Goal: Leave review/rating: Leave review/rating

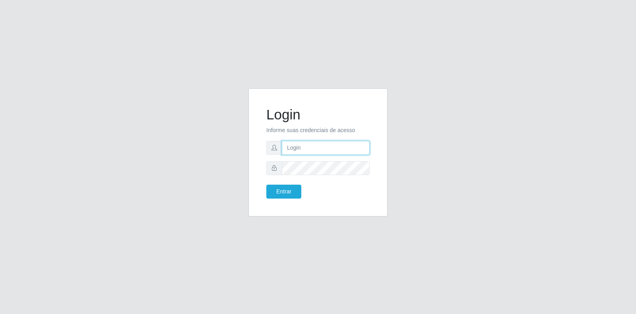
type input "[EMAIL_ADDRESS][DOMAIN_NAME]"
click at [324, 147] on input "[EMAIL_ADDRESS][DOMAIN_NAME]" at bounding box center [326, 148] width 88 height 14
click at [295, 188] on button "Entrar" at bounding box center [283, 191] width 35 height 14
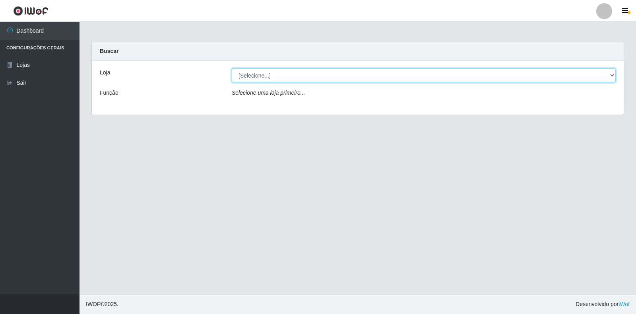
click at [285, 76] on select "[Selecione...] Atacado Vem - Loja 30 Laranjeiras Velha" at bounding box center [424, 75] width 384 height 14
select select "495"
click at [232, 68] on select "[Selecione...] Atacado Vem - Loja 30 Laranjeiras Velha" at bounding box center [424, 75] width 384 height 14
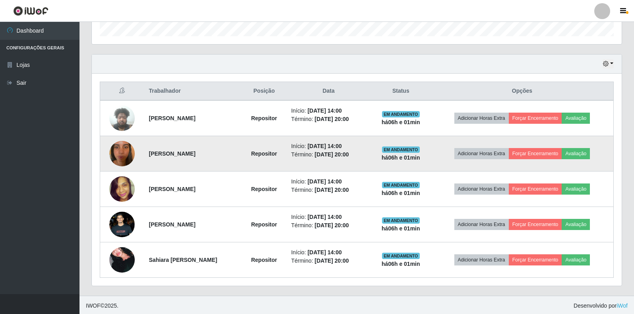
scroll to position [250, 0]
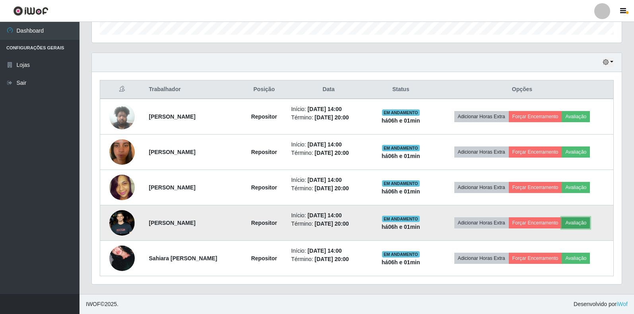
click at [575, 219] on button "Avaliação" at bounding box center [576, 222] width 28 height 11
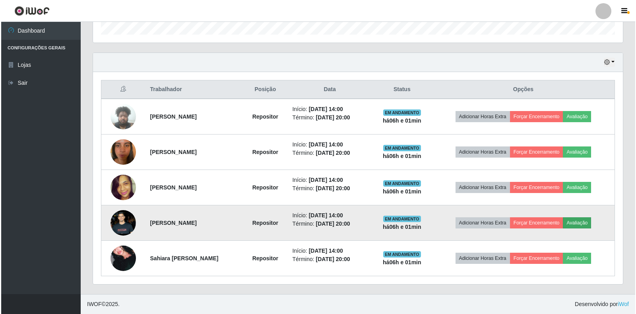
scroll to position [165, 525]
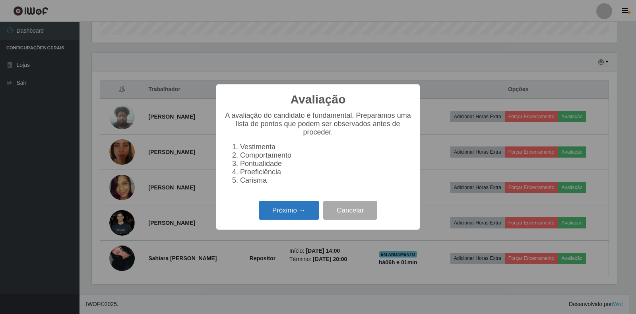
click at [308, 218] on button "Próximo →" at bounding box center [289, 210] width 60 height 19
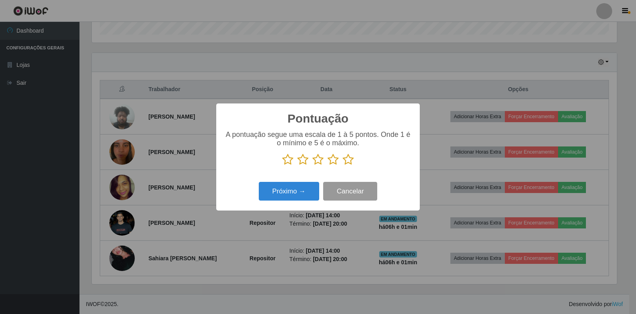
scroll to position [397365, 397005]
click at [345, 161] on icon at bounding box center [348, 159] width 11 height 12
click at [343, 165] on input "radio" at bounding box center [343, 165] width 0 height 0
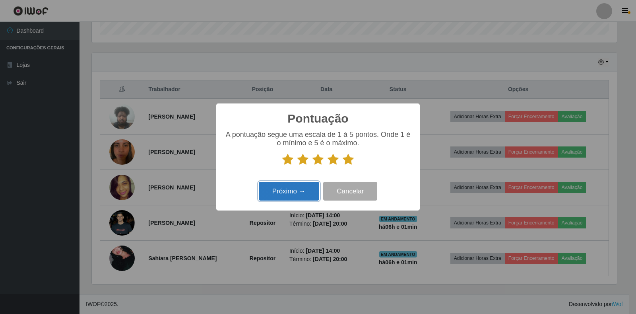
click at [302, 191] on button "Próximo →" at bounding box center [289, 191] width 60 height 19
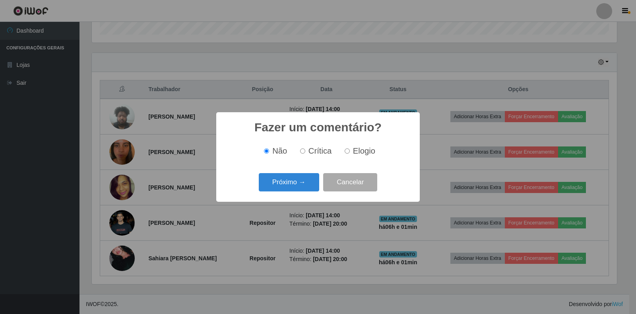
click at [302, 191] on button "Próximo →" at bounding box center [289, 182] width 60 height 19
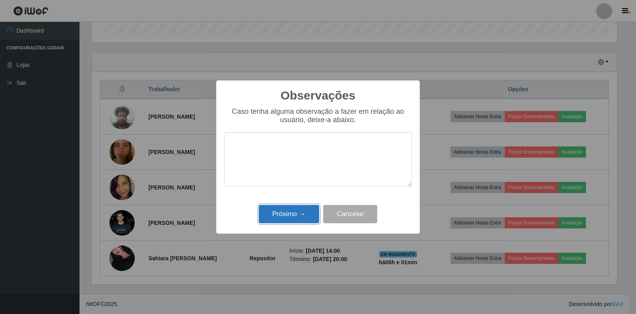
click at [296, 216] on button "Próximo →" at bounding box center [289, 214] width 60 height 19
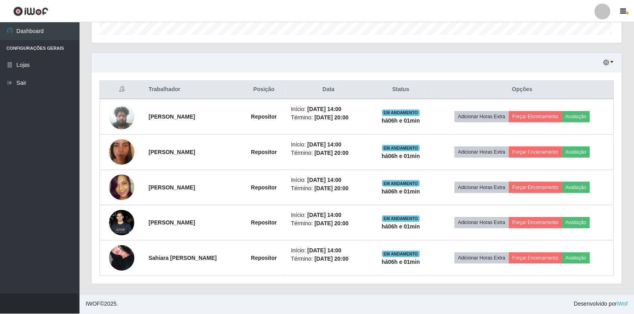
scroll to position [165, 530]
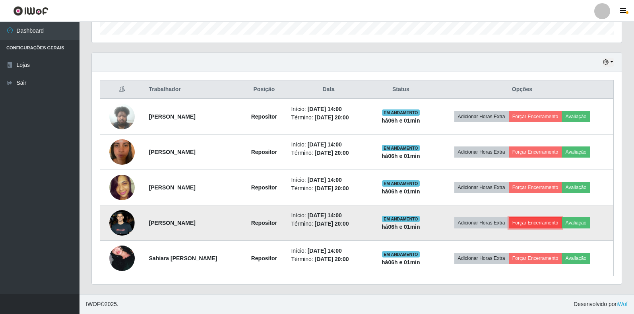
click at [543, 224] on button "Forçar Encerramento" at bounding box center [535, 222] width 53 height 11
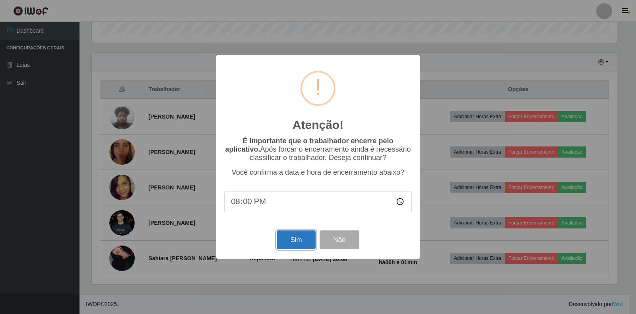
click at [293, 244] on button "Sim" at bounding box center [296, 239] width 39 height 19
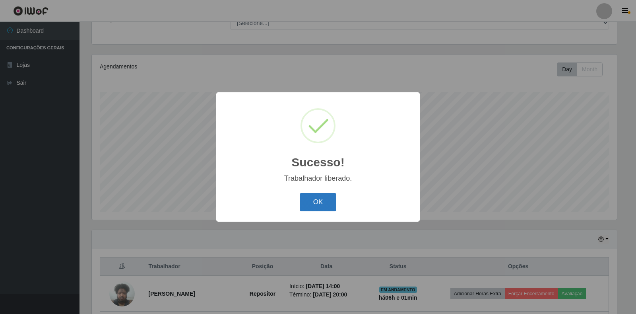
click at [316, 201] on button "OK" at bounding box center [318, 202] width 37 height 19
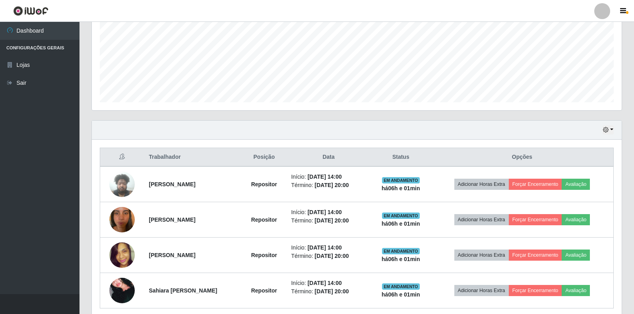
scroll to position [192, 0]
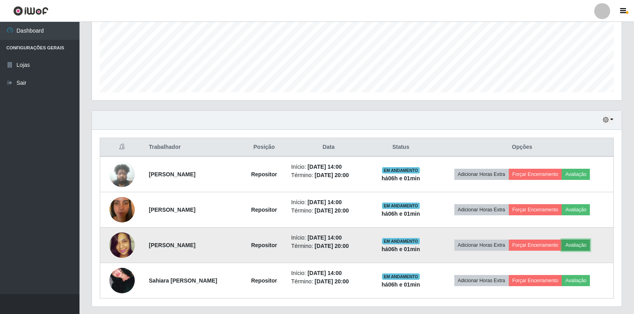
click at [582, 245] on button "Avaliação" at bounding box center [576, 244] width 28 height 11
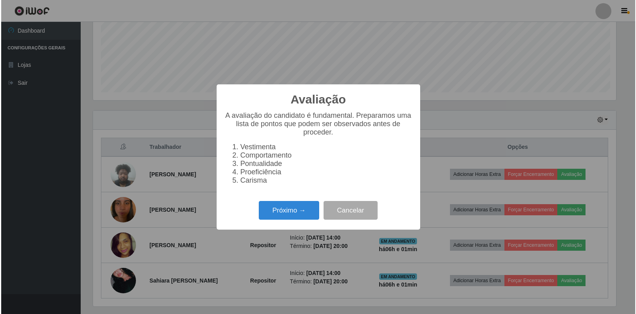
scroll to position [165, 525]
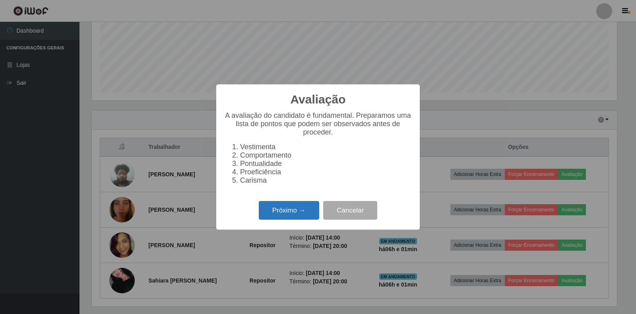
click at [300, 215] on button "Próximo →" at bounding box center [289, 210] width 60 height 19
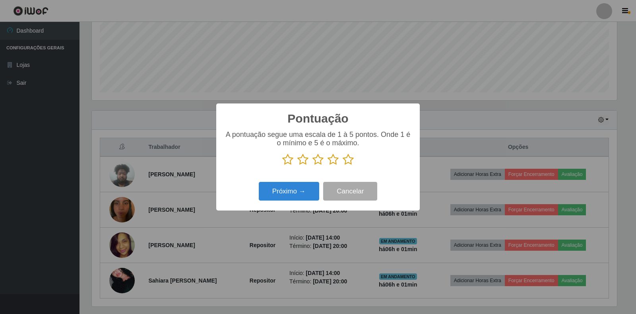
click at [347, 160] on icon at bounding box center [348, 159] width 11 height 12
click at [343, 165] on input "radio" at bounding box center [343, 165] width 0 height 0
click at [298, 200] on button "Próximo →" at bounding box center [289, 191] width 60 height 19
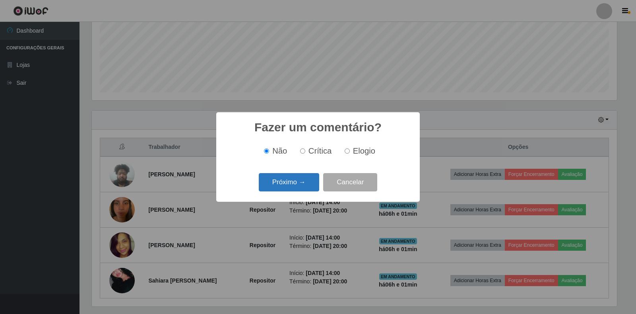
click at [299, 191] on button "Próximo →" at bounding box center [289, 182] width 60 height 19
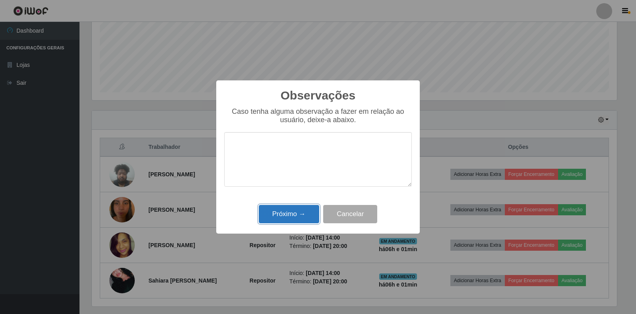
click at [301, 214] on button "Próximo →" at bounding box center [289, 214] width 60 height 19
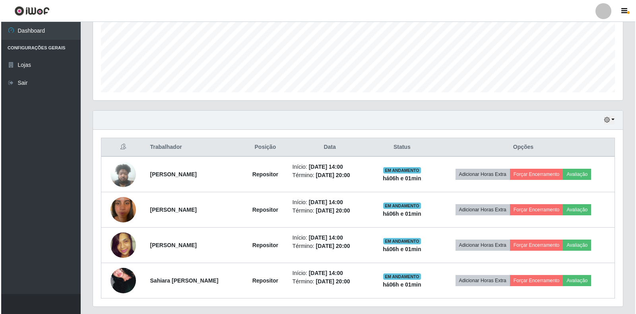
scroll to position [165, 530]
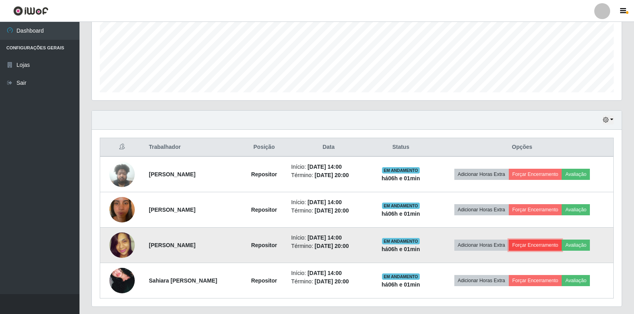
click at [533, 246] on button "Forçar Encerramento" at bounding box center [535, 244] width 53 height 11
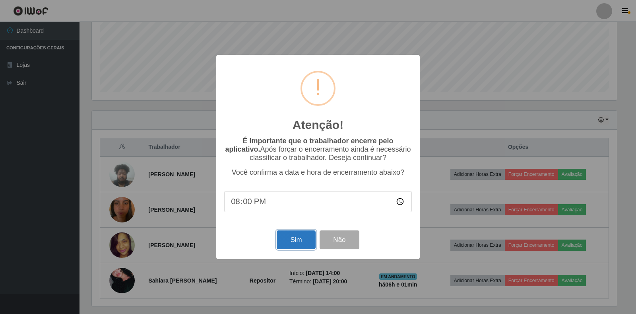
click at [304, 246] on button "Sim" at bounding box center [296, 239] width 39 height 19
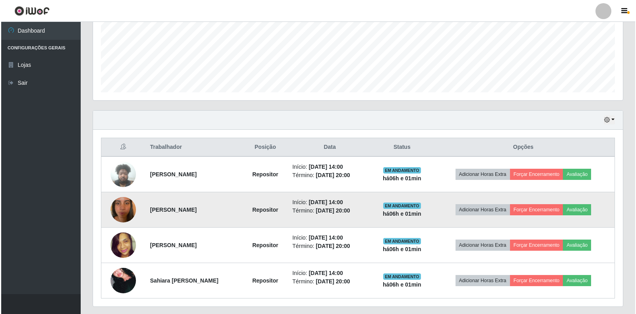
scroll to position [0, 0]
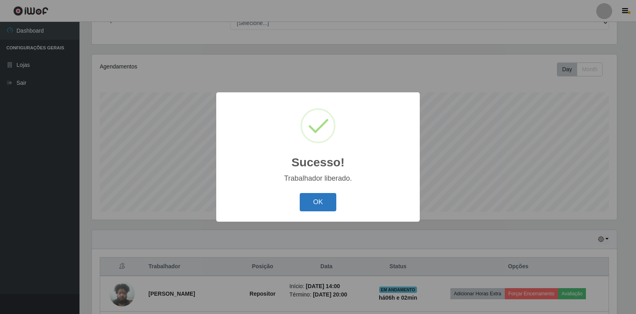
click at [307, 206] on button "OK" at bounding box center [318, 202] width 37 height 19
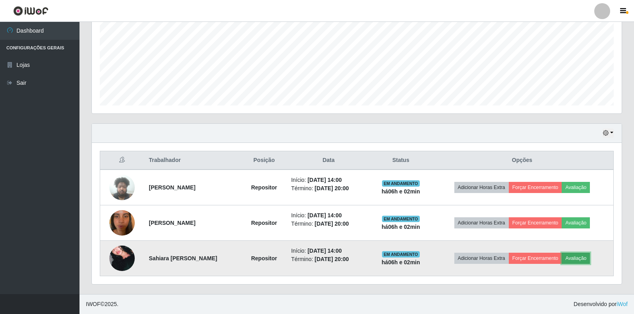
click at [584, 264] on button "Avaliação" at bounding box center [576, 257] width 28 height 11
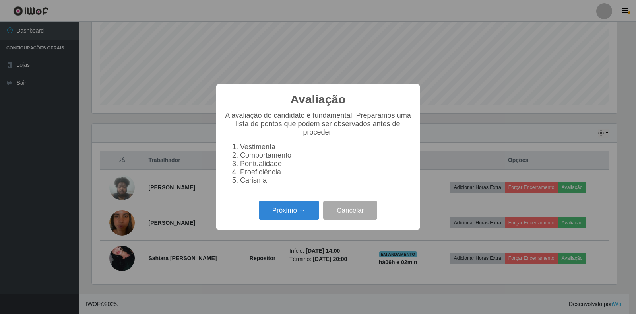
click at [306, 203] on div "Próximo → Cancelar" at bounding box center [318, 210] width 188 height 23
click at [308, 216] on button "Próximo →" at bounding box center [289, 210] width 60 height 19
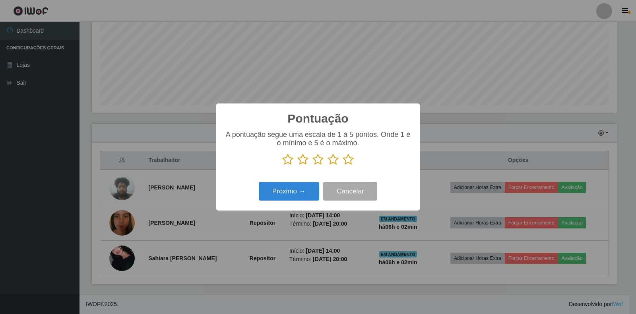
click at [348, 160] on icon at bounding box center [348, 159] width 11 height 12
click at [343, 165] on input "radio" at bounding box center [343, 165] width 0 height 0
click at [301, 189] on button "Próximo →" at bounding box center [289, 191] width 60 height 19
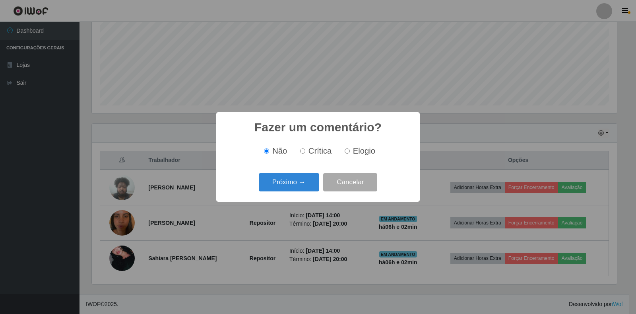
click at [301, 189] on button "Próximo →" at bounding box center [289, 182] width 60 height 19
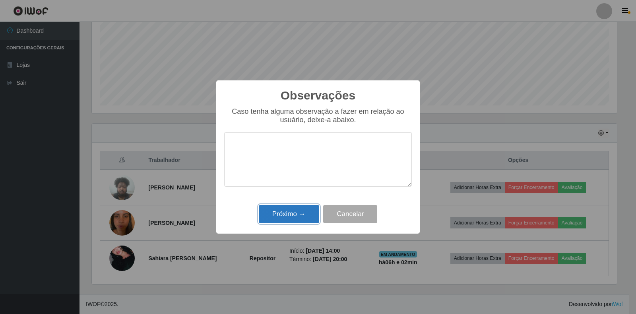
click at [303, 214] on button "Próximo →" at bounding box center [289, 214] width 60 height 19
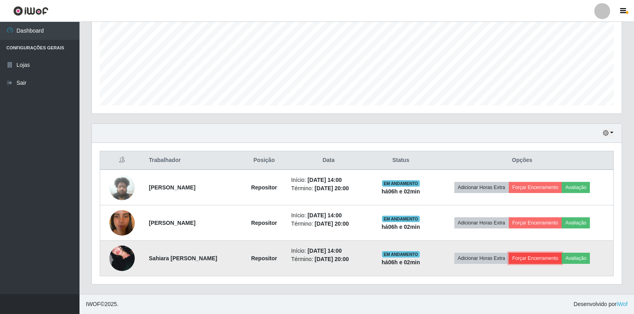
click at [551, 259] on button "Forçar Encerramento" at bounding box center [535, 257] width 53 height 11
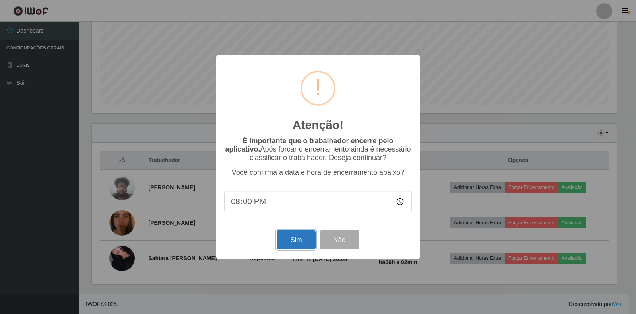
click at [295, 236] on button "Sim" at bounding box center [296, 239] width 39 height 19
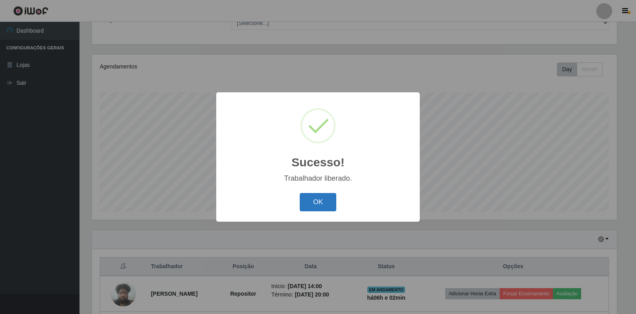
click at [321, 202] on button "OK" at bounding box center [318, 202] width 37 height 19
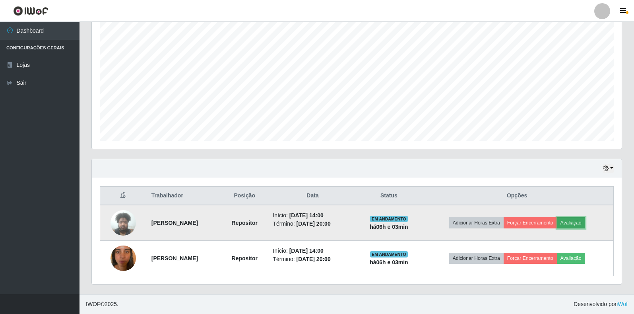
click at [578, 222] on button "Avaliação" at bounding box center [571, 222] width 28 height 11
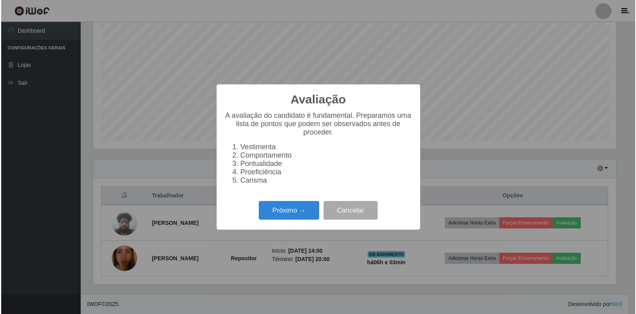
scroll to position [165, 525]
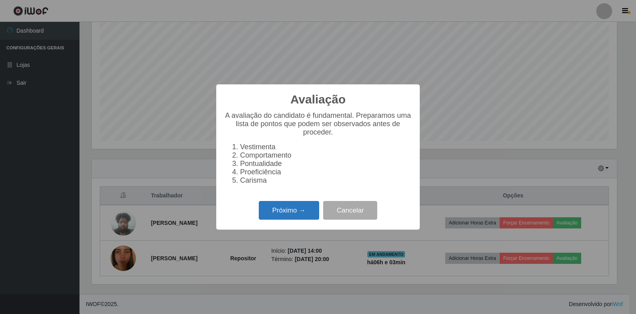
click at [268, 213] on button "Próximo →" at bounding box center [289, 210] width 60 height 19
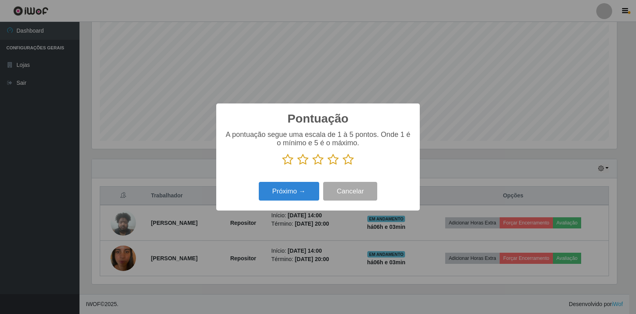
click at [346, 161] on icon at bounding box center [348, 159] width 11 height 12
click at [343, 165] on input "radio" at bounding box center [343, 165] width 0 height 0
click at [308, 194] on button "Próximo →" at bounding box center [289, 191] width 60 height 19
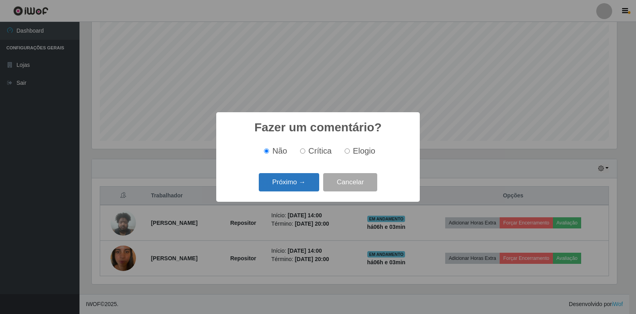
click at [307, 182] on button "Próximo →" at bounding box center [289, 182] width 60 height 19
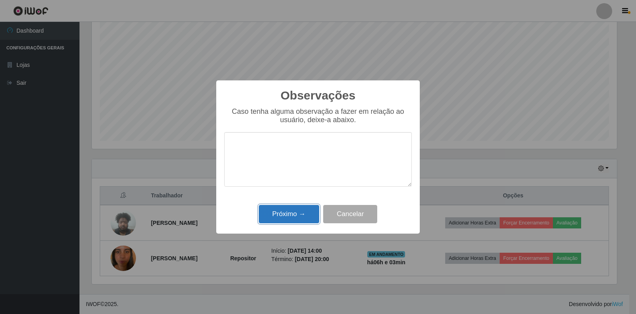
click at [296, 218] on button "Próximo →" at bounding box center [289, 214] width 60 height 19
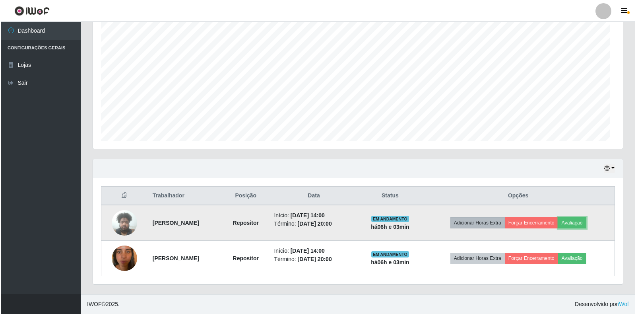
scroll to position [165, 530]
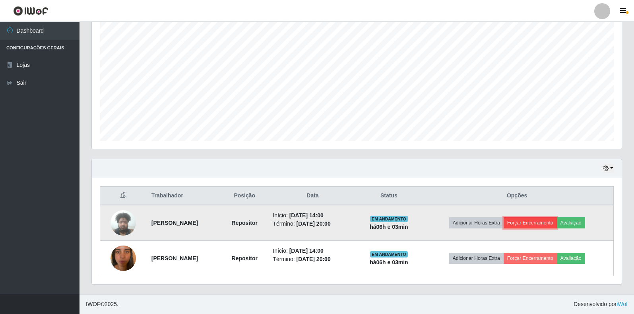
click at [543, 223] on button "Forçar Encerramento" at bounding box center [530, 222] width 53 height 11
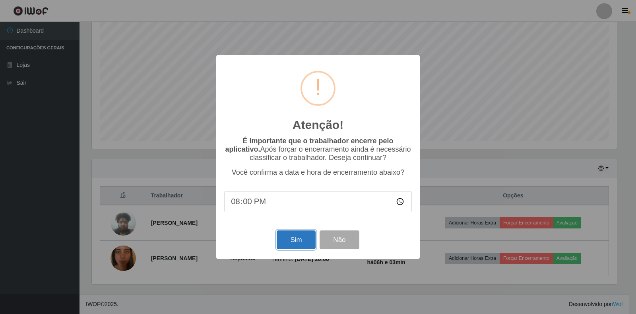
click at [305, 243] on button "Sim" at bounding box center [296, 239] width 39 height 19
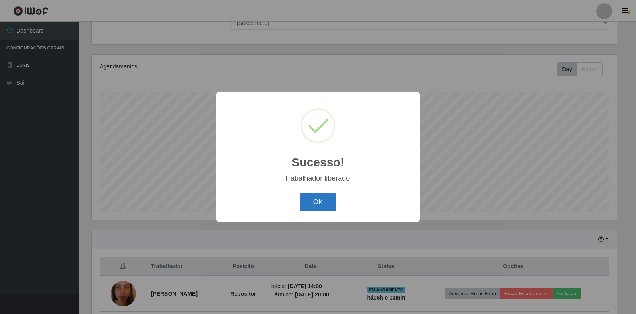
click at [317, 202] on button "OK" at bounding box center [318, 202] width 37 height 19
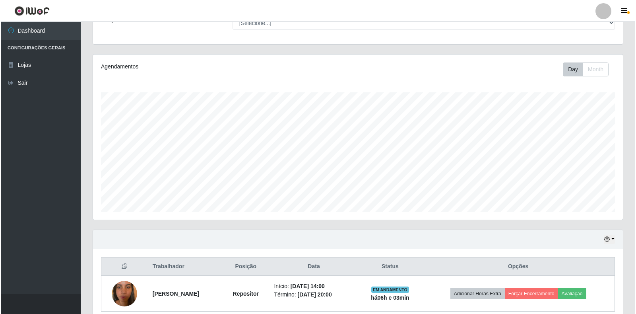
scroll to position [165, 530]
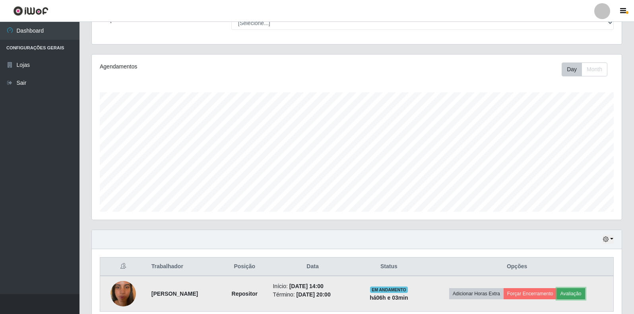
click at [580, 292] on button "Avaliação" at bounding box center [571, 293] width 28 height 11
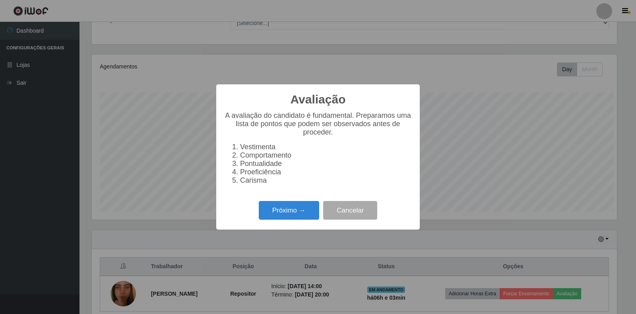
scroll to position [165, 525]
click at [309, 219] on button "Próximo →" at bounding box center [289, 210] width 60 height 19
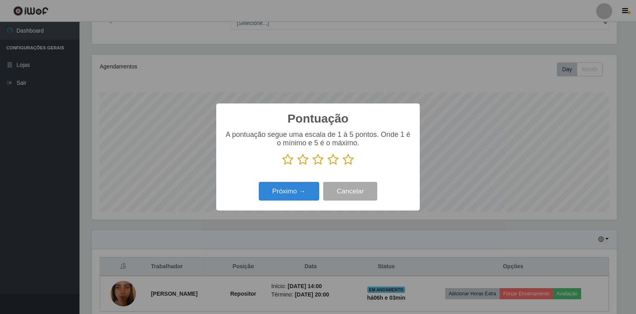
click at [350, 163] on icon at bounding box center [348, 159] width 11 height 12
click at [343, 165] on input "radio" at bounding box center [343, 165] width 0 height 0
click at [304, 194] on button "Próximo →" at bounding box center [289, 191] width 60 height 19
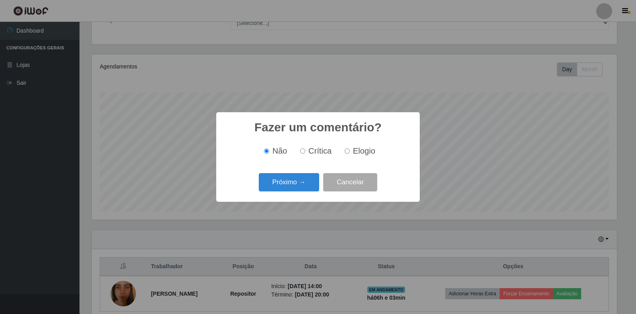
click at [297, 173] on div "Próximo → Cancelar" at bounding box center [318, 182] width 188 height 23
click at [297, 181] on button "Próximo →" at bounding box center [289, 182] width 60 height 19
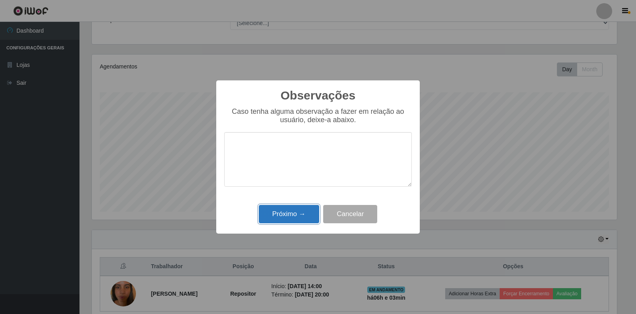
click at [304, 214] on button "Próximo →" at bounding box center [289, 214] width 60 height 19
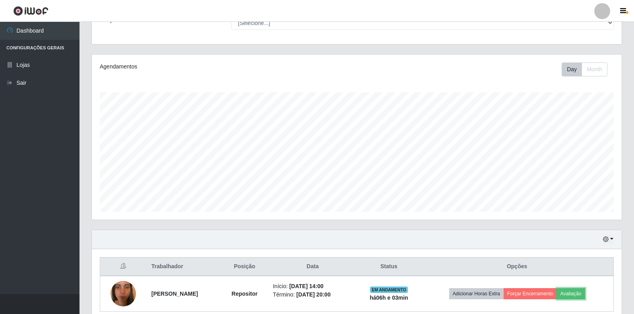
scroll to position [165, 530]
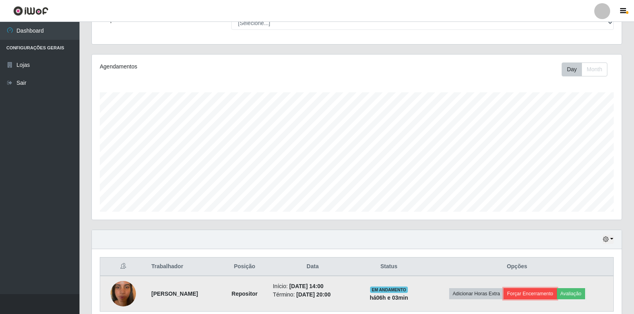
click at [537, 292] on button "Forçar Encerramento" at bounding box center [530, 293] width 53 height 11
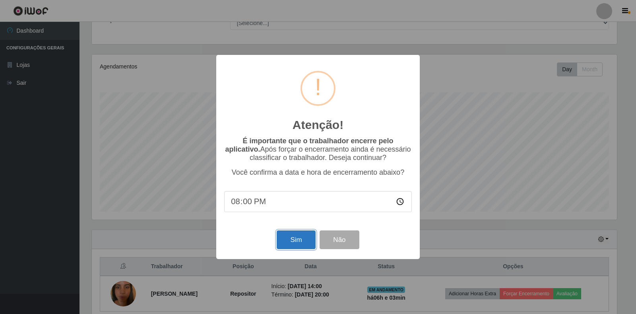
click at [289, 241] on button "Sim" at bounding box center [296, 239] width 39 height 19
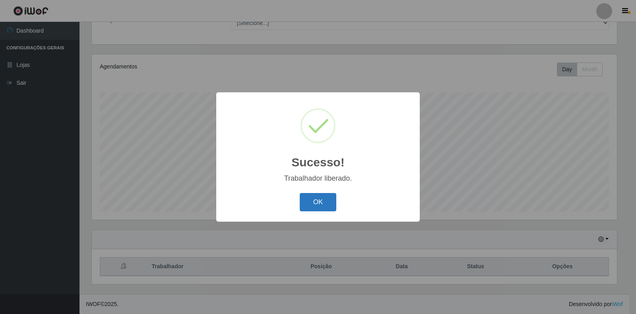
click at [318, 210] on button "OK" at bounding box center [318, 202] width 37 height 19
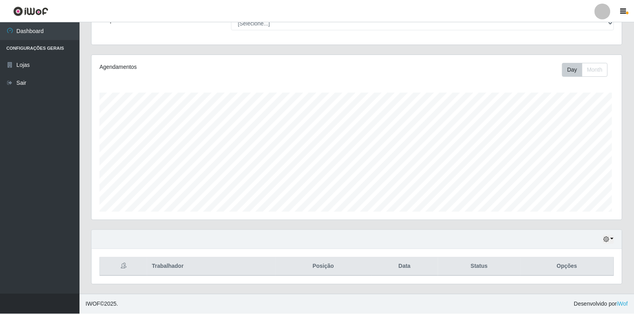
scroll to position [165, 530]
